Goal: Task Accomplishment & Management: Use online tool/utility

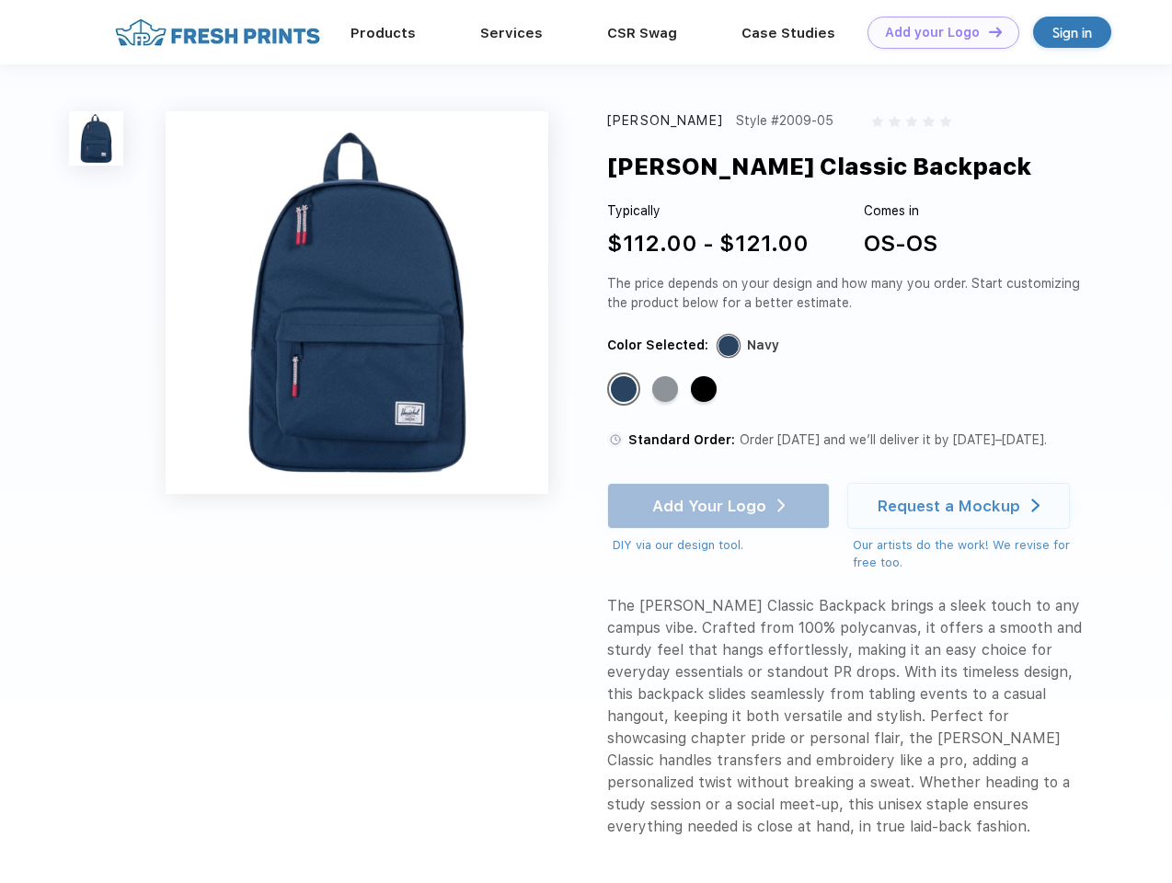
click at [937, 32] on link "Add your Logo Design Tool" at bounding box center [944, 33] width 152 height 32
click at [0, 0] on div "Design Tool" at bounding box center [0, 0] width 0 height 0
click at [987, 31] on link "Add your Logo Design Tool" at bounding box center [944, 33] width 152 height 32
click at [97, 138] on img at bounding box center [96, 138] width 54 height 54
click at [626, 390] on div "Standard Color" at bounding box center [624, 389] width 26 height 26
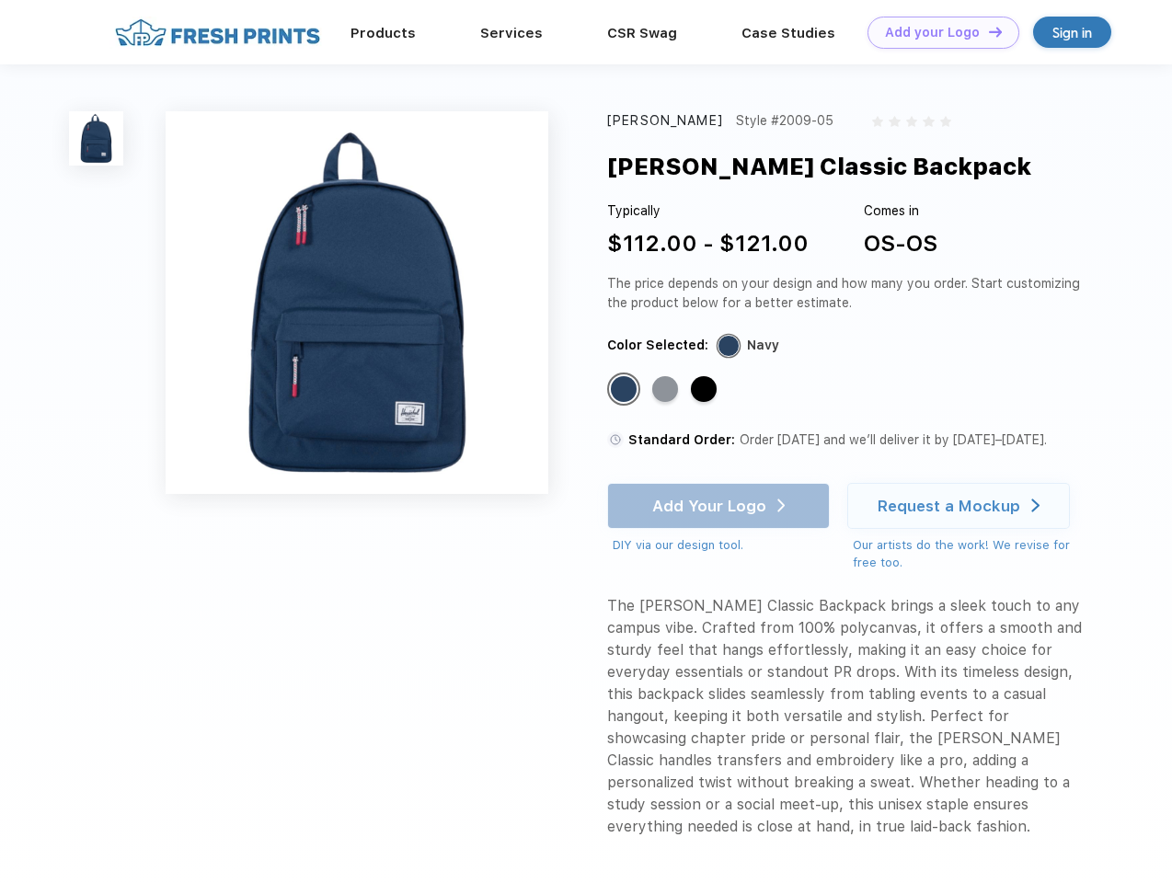
click at [667, 390] on div "Standard Color" at bounding box center [665, 389] width 26 height 26
click at [706, 390] on div "Standard Color" at bounding box center [704, 389] width 26 height 26
click at [720, 506] on div "Add Your Logo DIY via our design tool. Ah shoot! This product isn't up in our d…" at bounding box center [718, 519] width 223 height 72
click at [961, 506] on div "Request a Mockup" at bounding box center [949, 506] width 143 height 18
